Goal: Find specific page/section: Find specific page/section

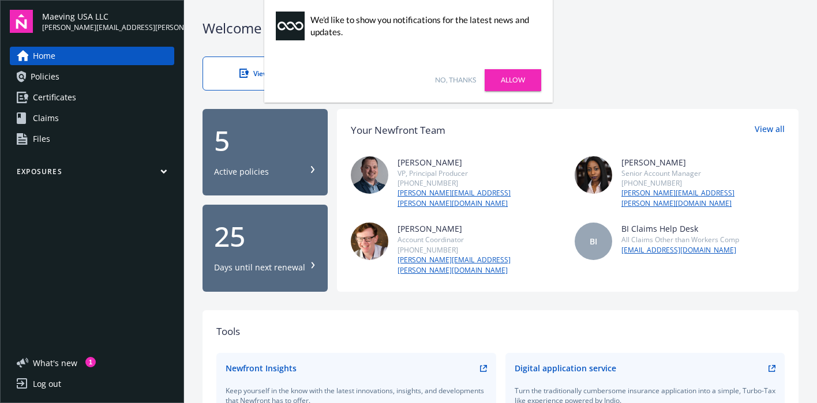
click at [520, 73] on link "Allow" at bounding box center [513, 80] width 57 height 22
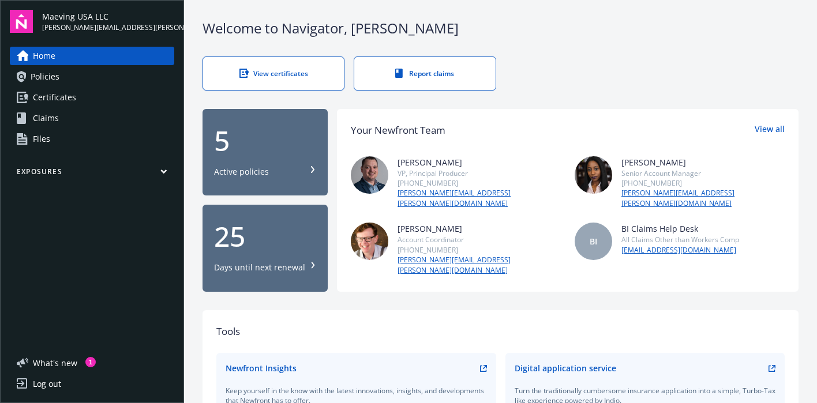
click at [162, 170] on icon "button" at bounding box center [163, 171] width 5 height 3
click at [80, 70] on link "Policies" at bounding box center [92, 77] width 164 height 18
